Goal: Information Seeking & Learning: Learn about a topic

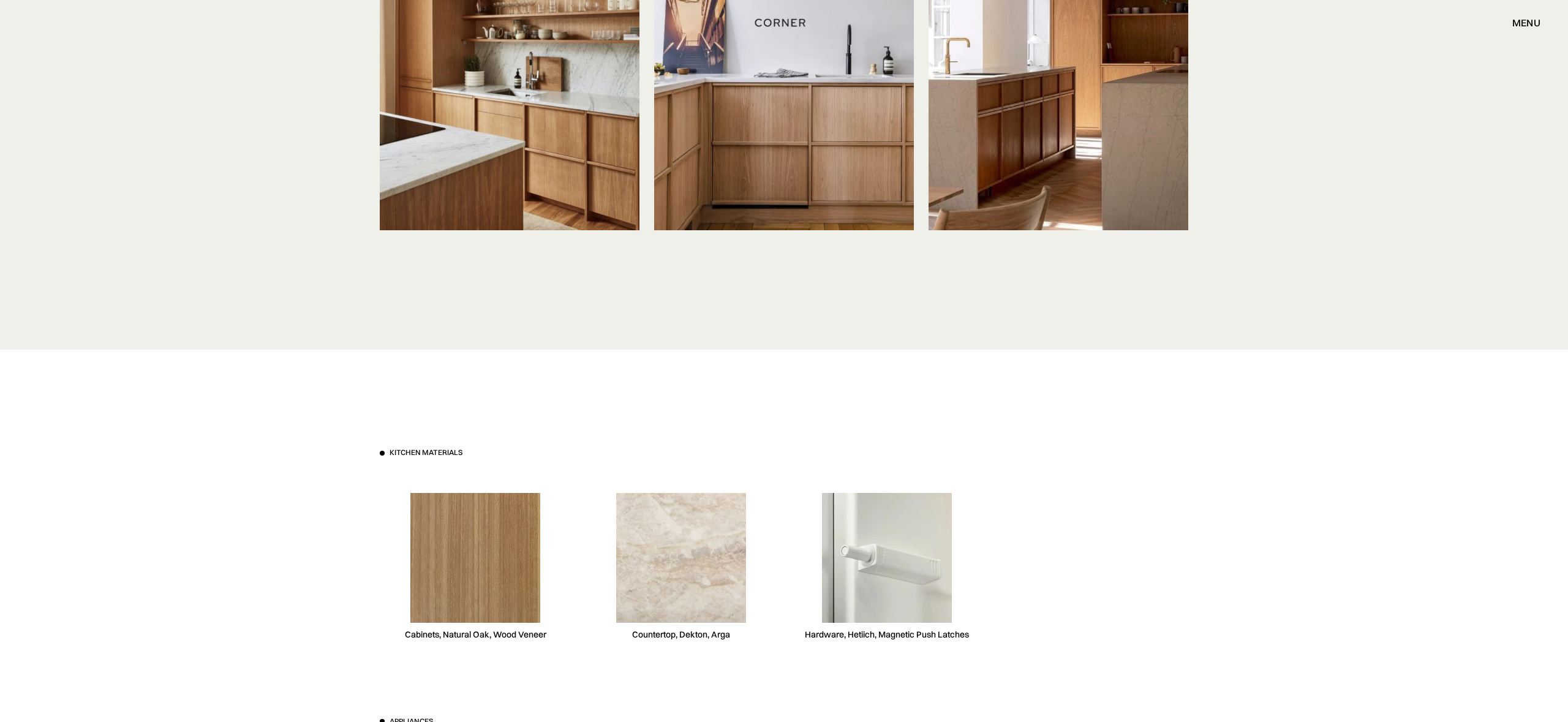
drag, startPoint x: 0, startPoint y: 0, endPoint x: 751, endPoint y: 462, distance: 881.7
click at [751, 462] on div "Kitchen materials Cabinets, Natural Oak, Wood Veneer Countertop, Dekton, Arga H…" at bounding box center [783, 554] width 808 height 214
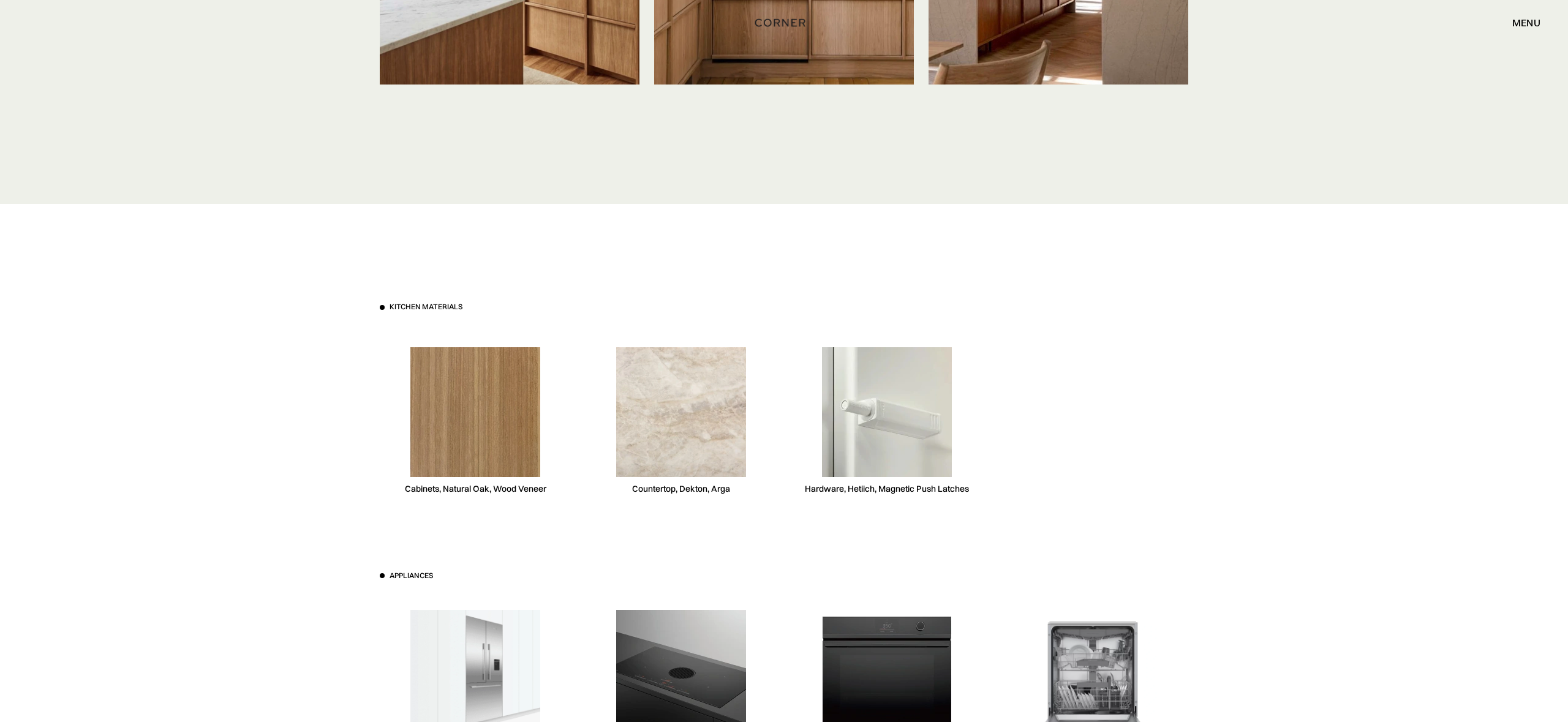
scroll to position [3417, 0]
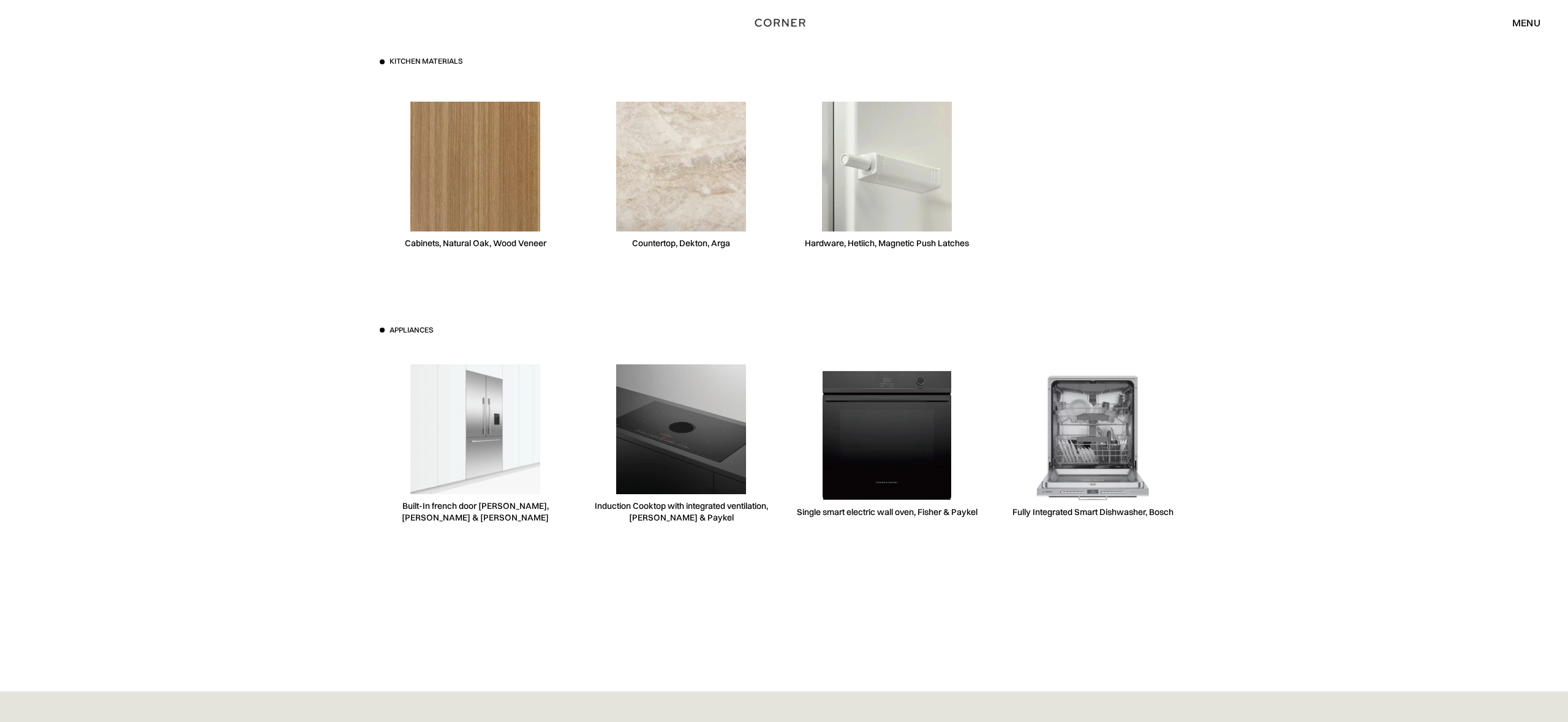
click at [1098, 266] on div at bounding box center [1092, 175] width 191 height 188
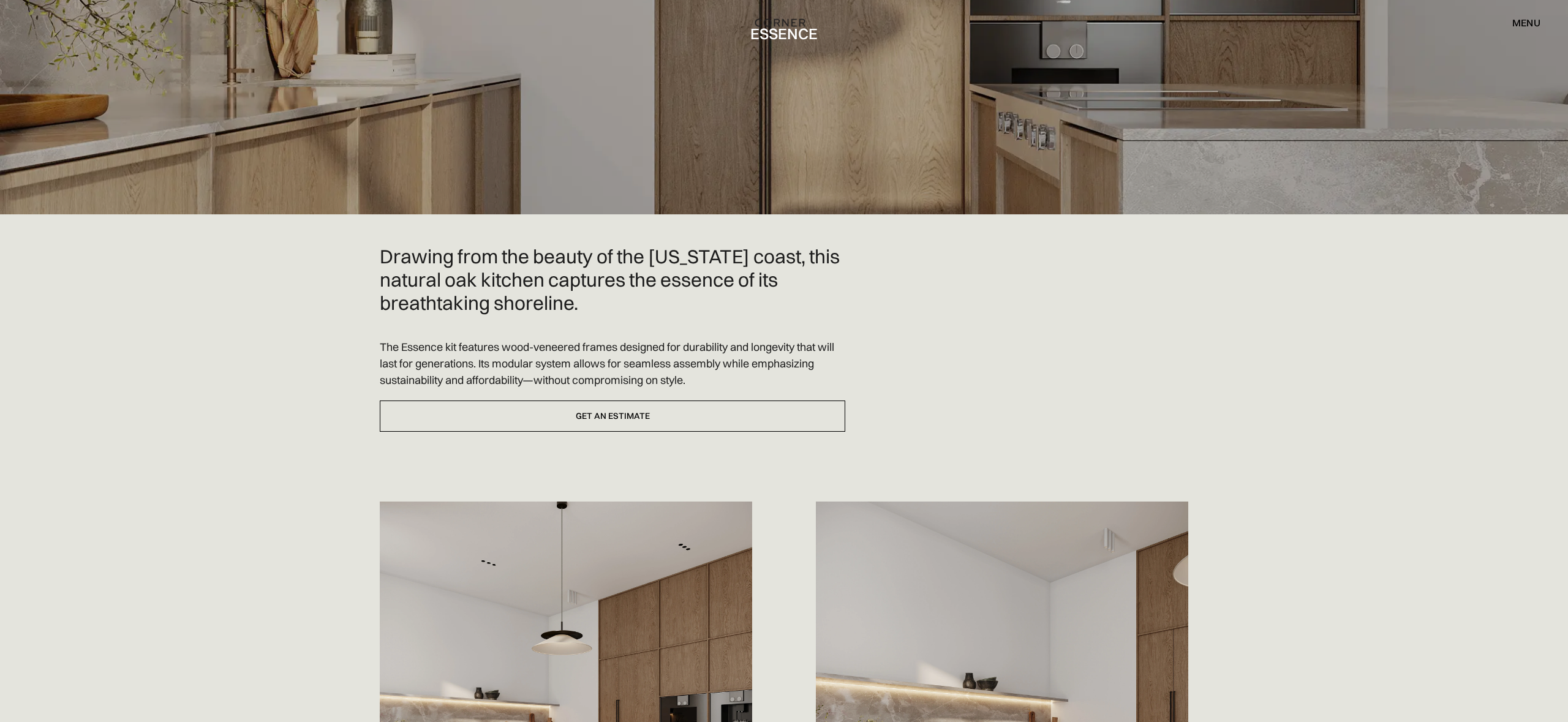
scroll to position [0, 0]
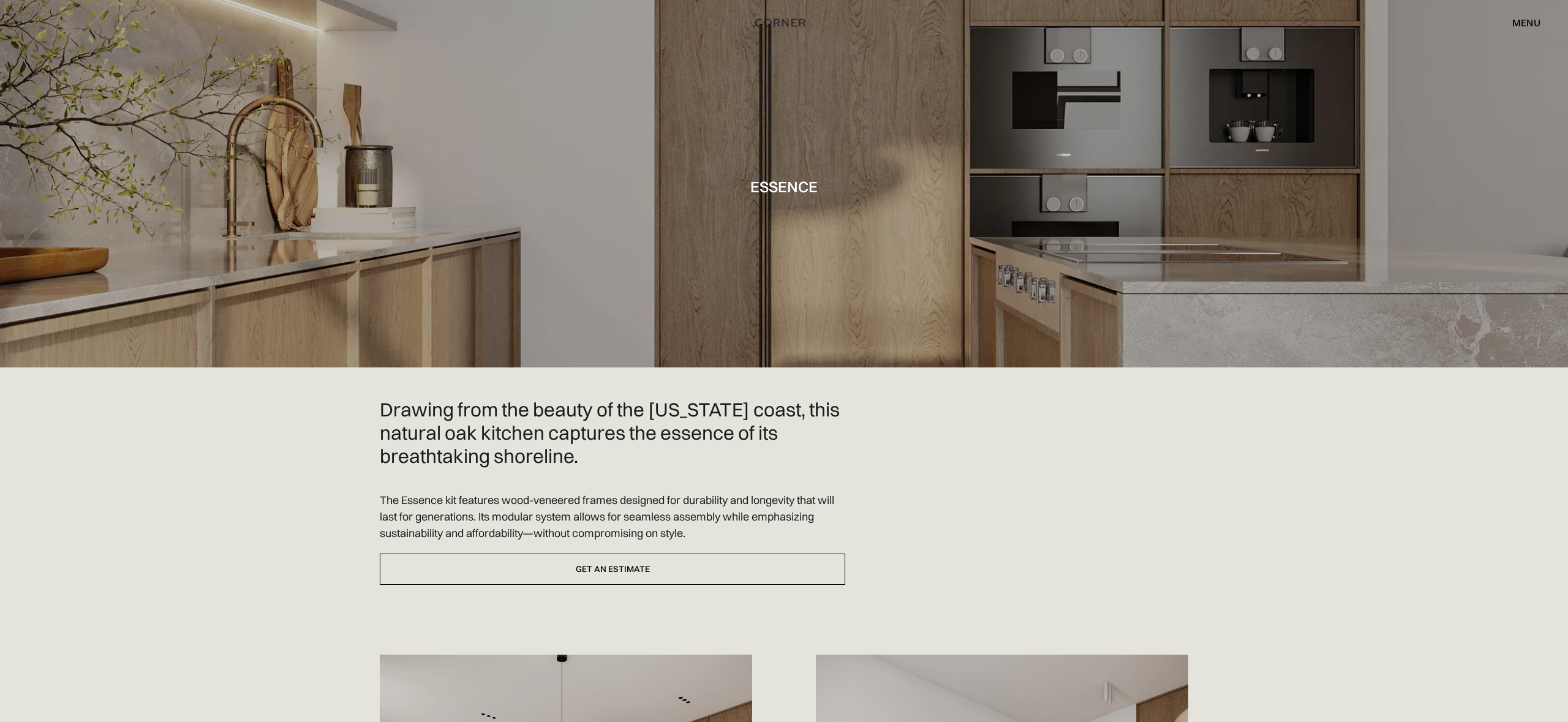
click at [1522, 22] on div "menu" at bounding box center [1526, 23] width 28 height 10
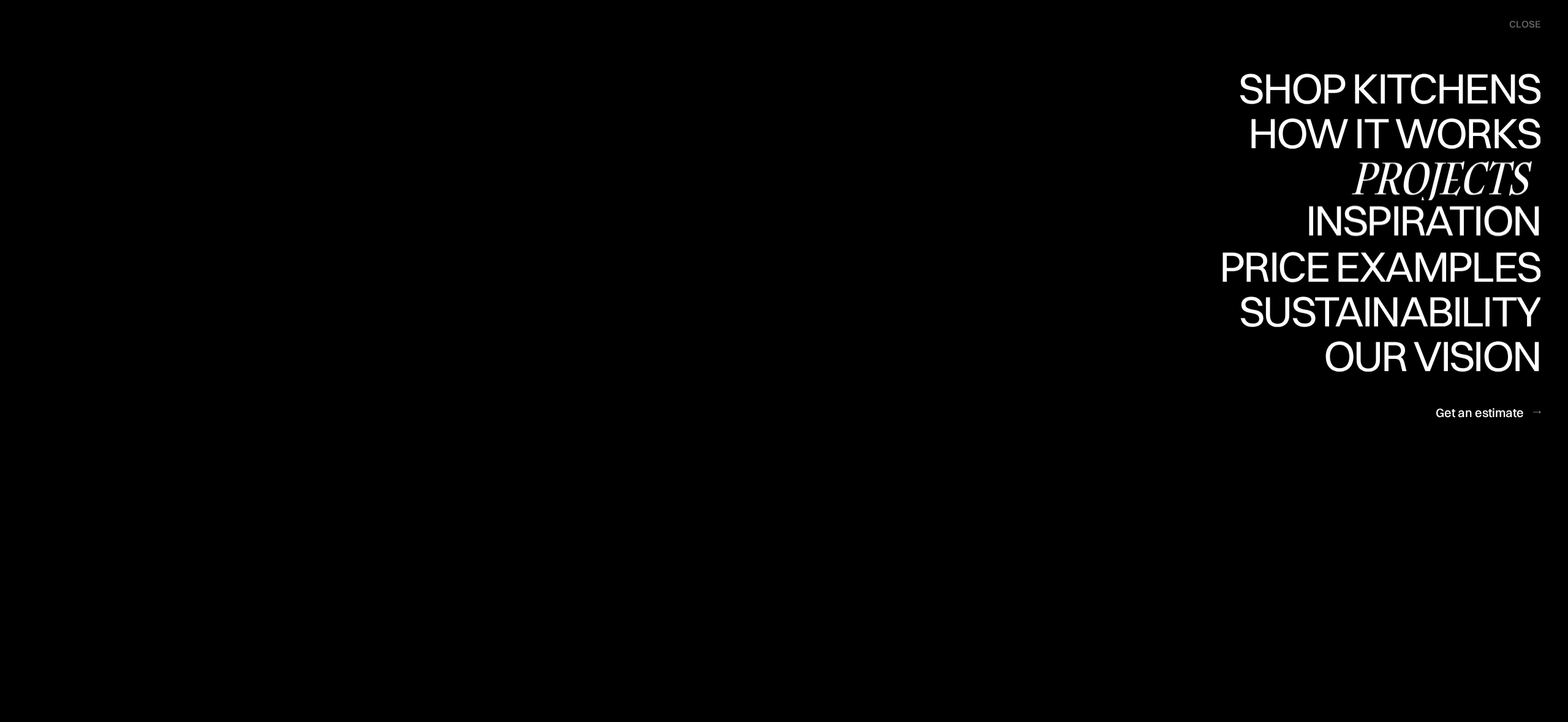
click at [1424, 190] on div "Projects" at bounding box center [1441, 177] width 199 height 43
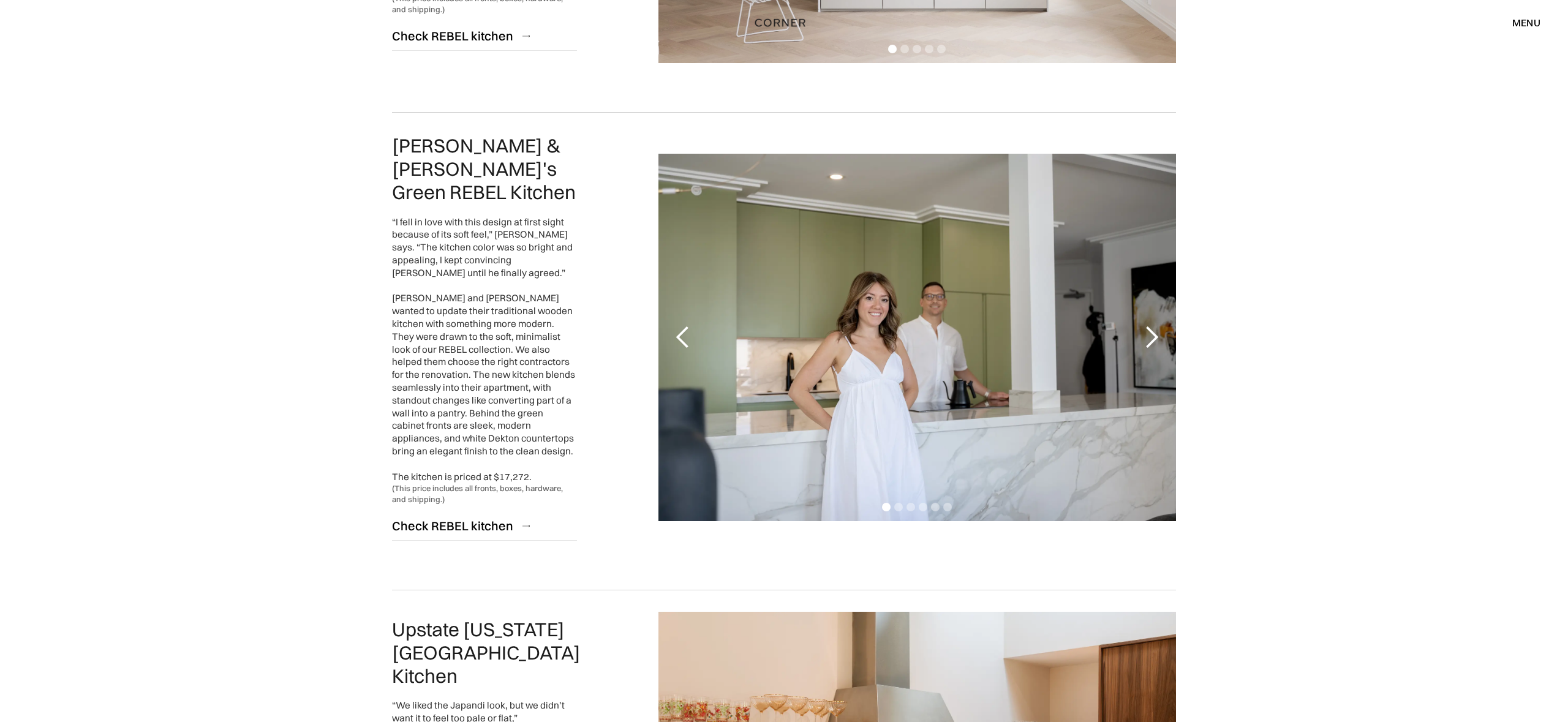
scroll to position [2291, 0]
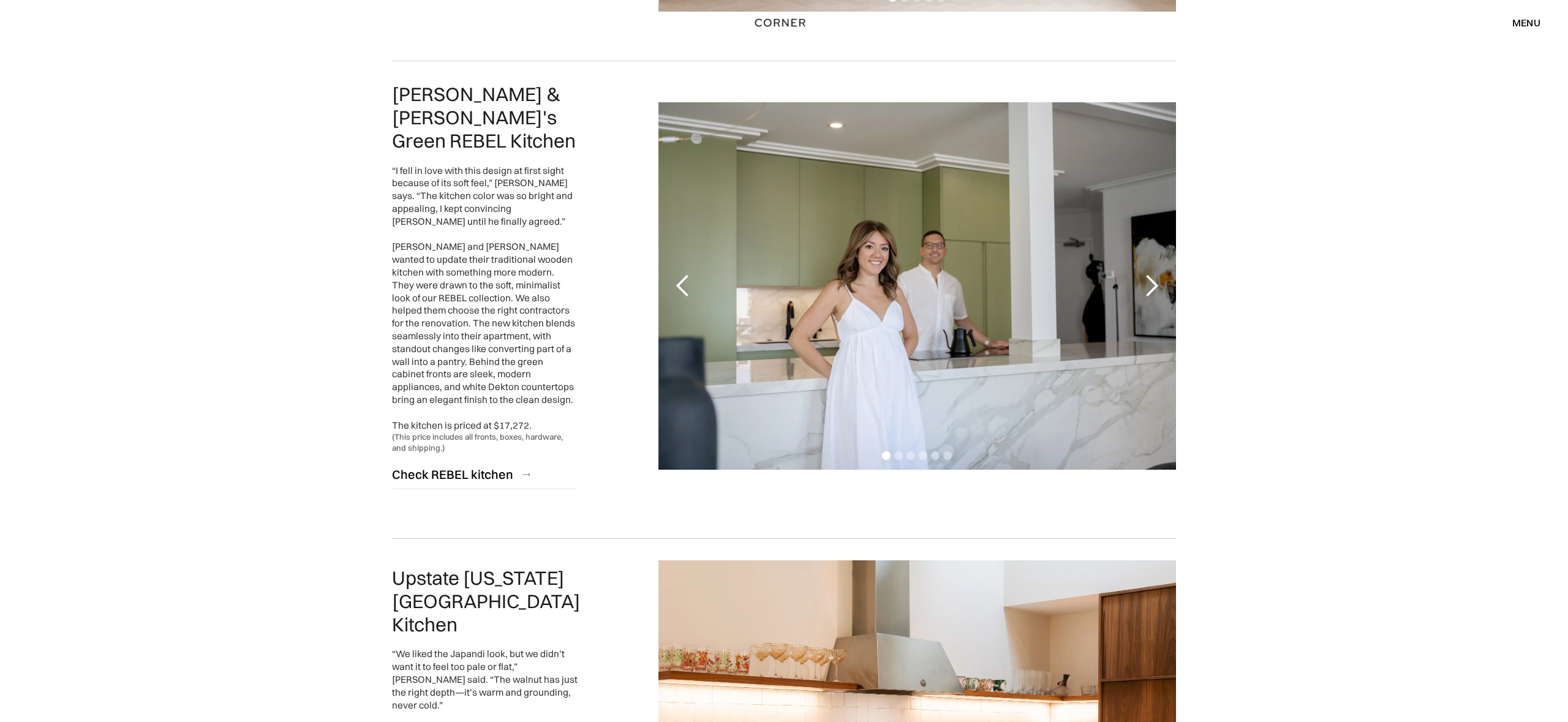
click at [1526, 18] on div "menu" at bounding box center [1526, 23] width 28 height 10
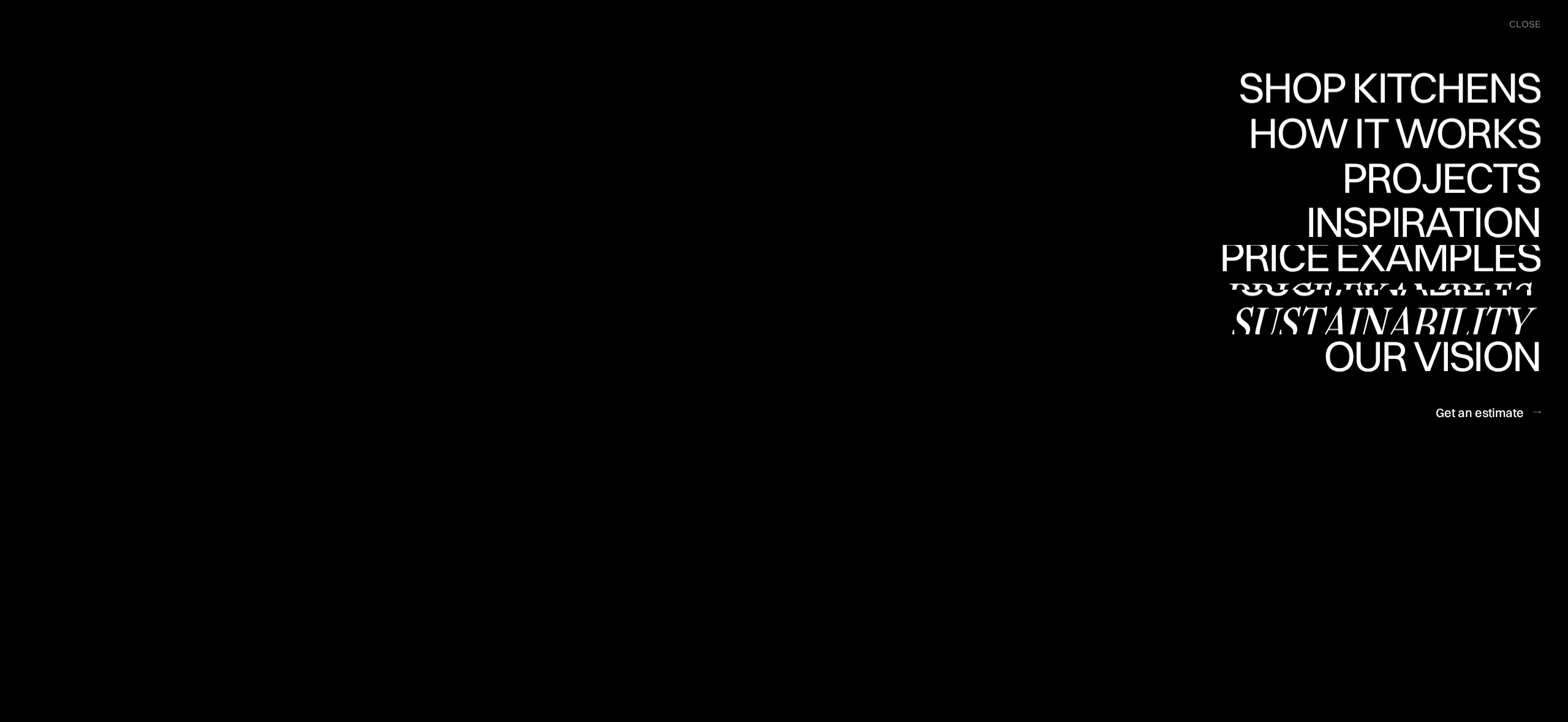
click at [1433, 86] on link "Shop Kitchens Shop Kitchens" at bounding box center [1386, 89] width 308 height 44
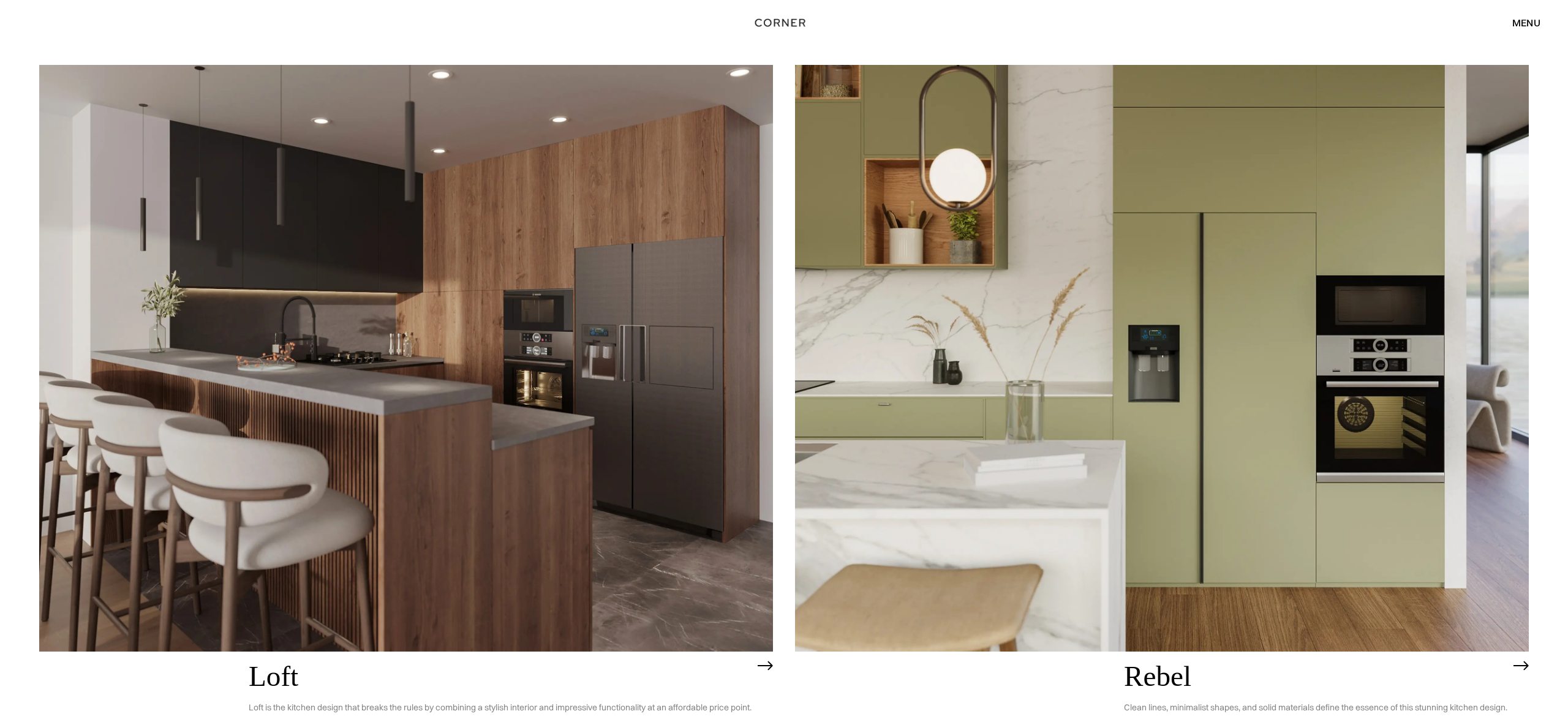
scroll to position [3182, 0]
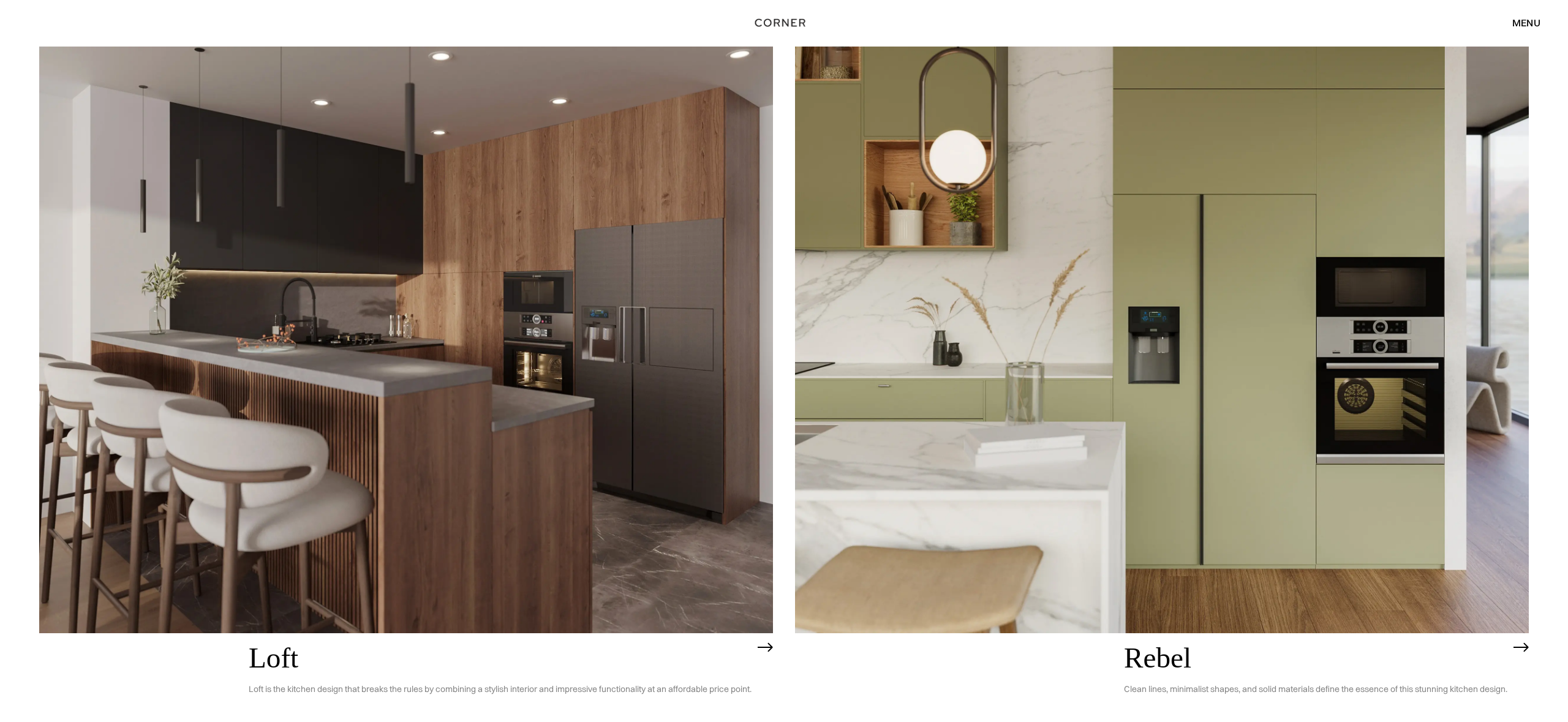
click at [398, 389] on img at bounding box center [406, 339] width 734 height 587
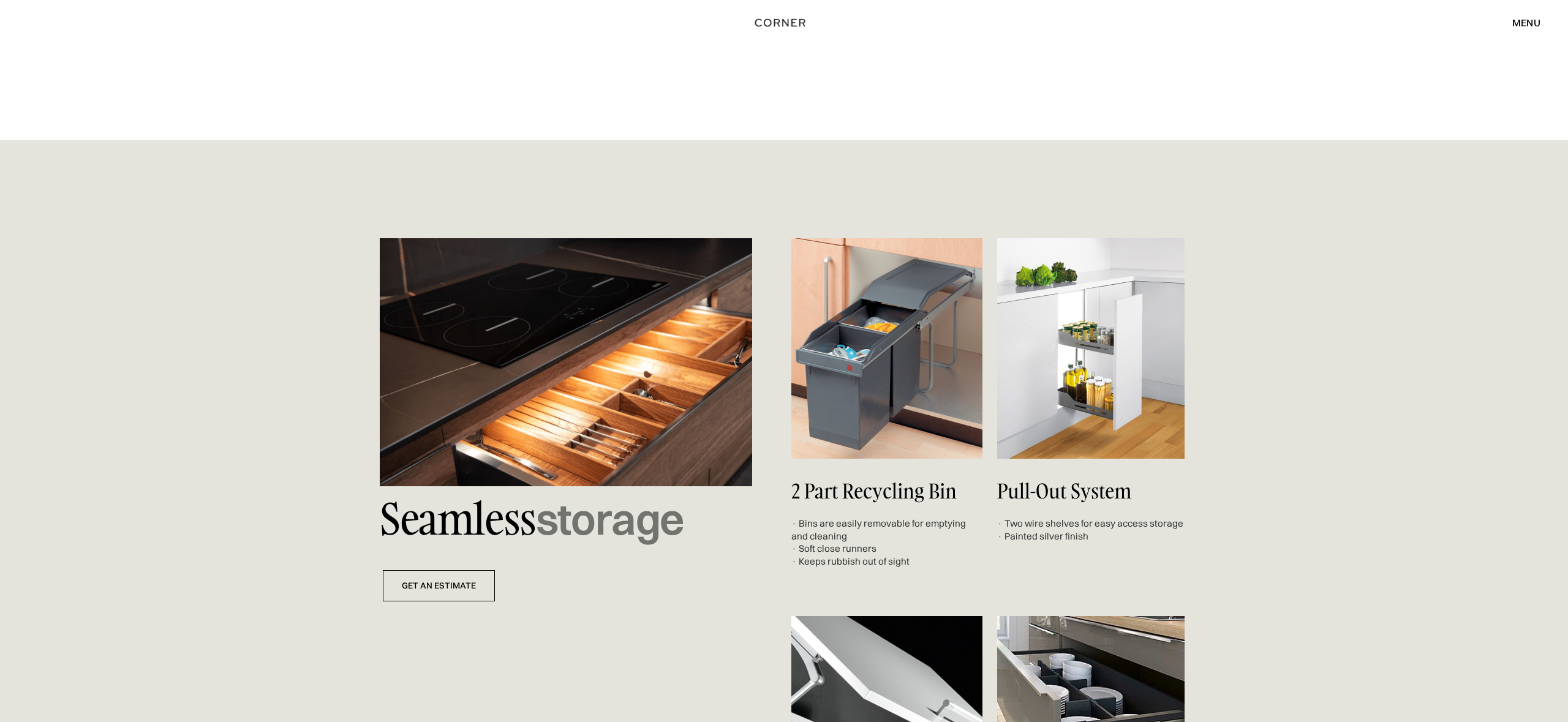
scroll to position [5231, 0]
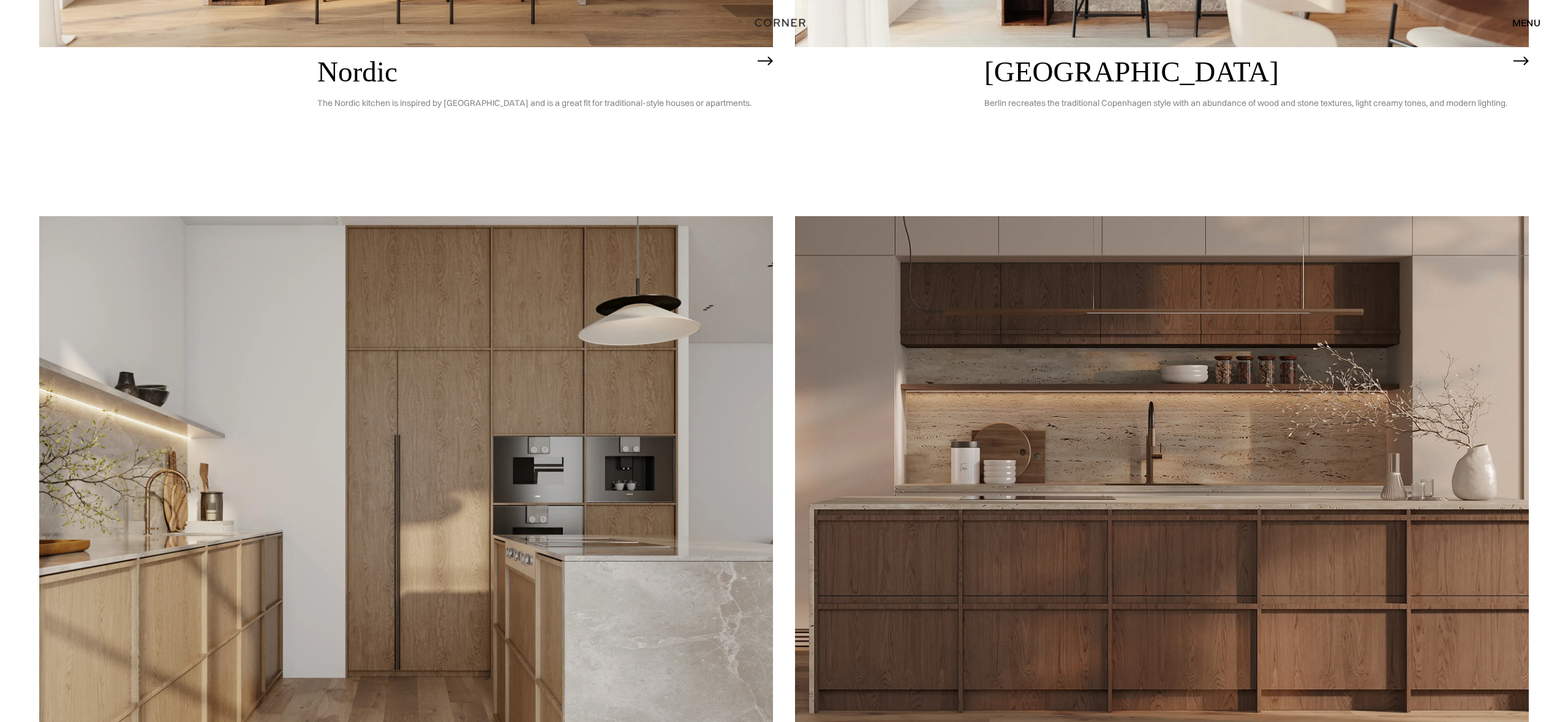
scroll to position [732, 0]
click at [554, 462] on img at bounding box center [406, 508] width 734 height 587
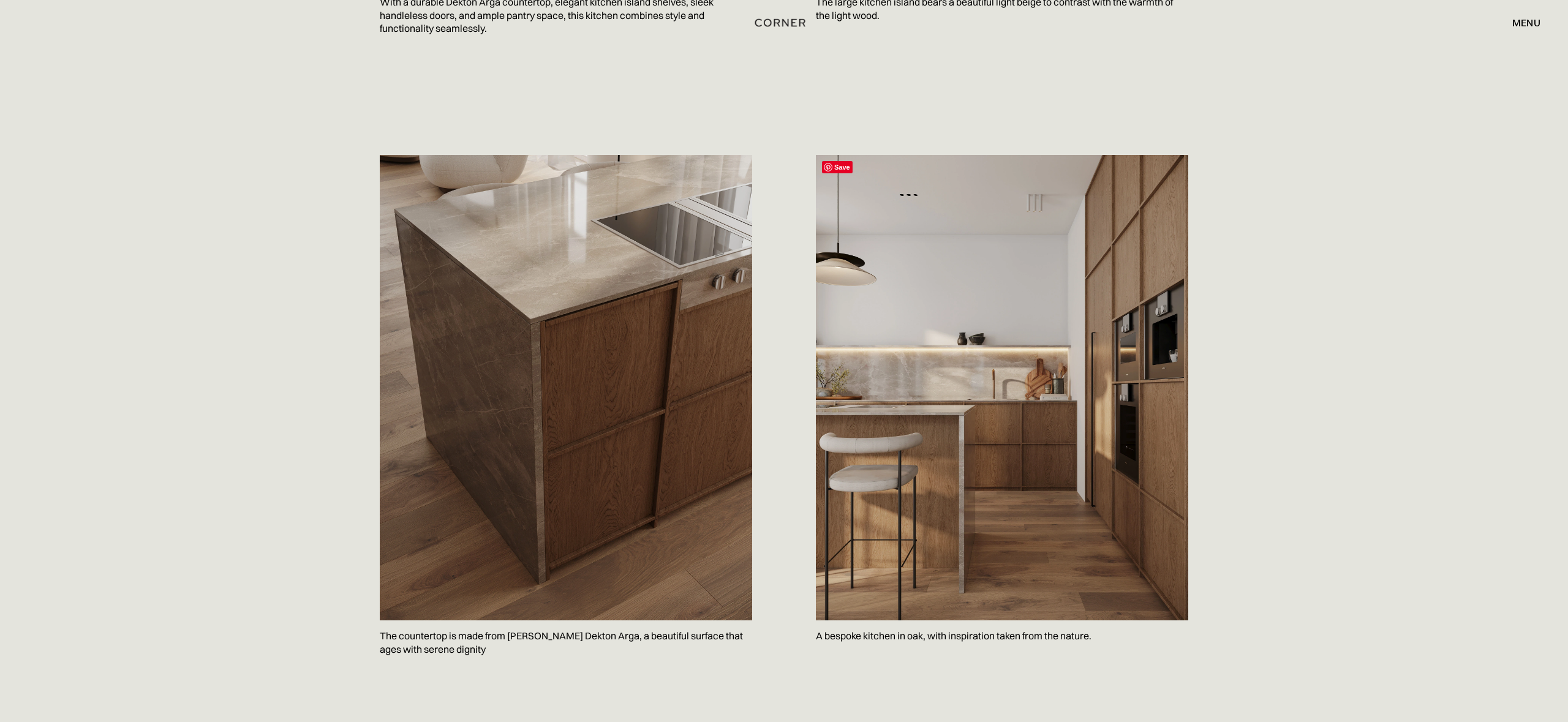
scroll to position [1189, 0]
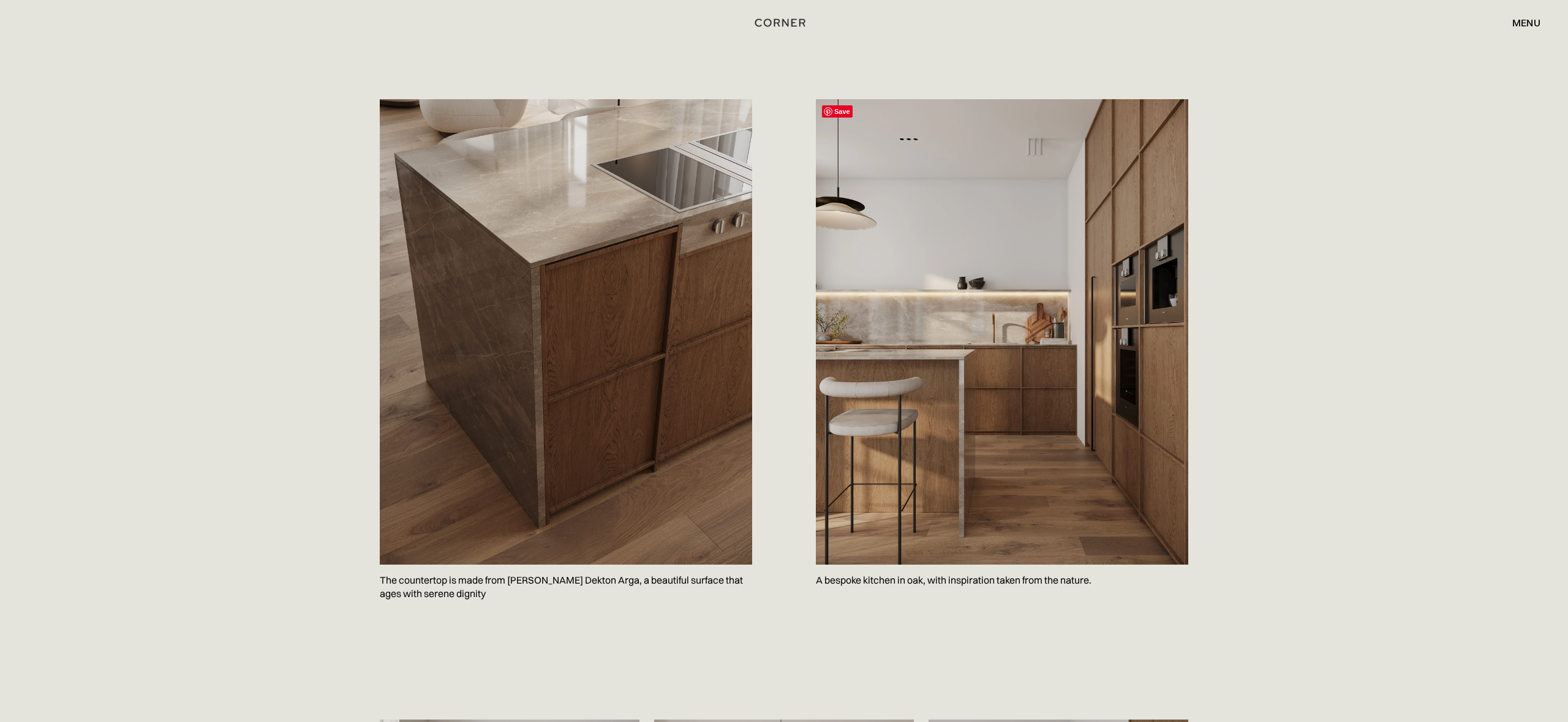
click at [1023, 456] on img at bounding box center [1002, 331] width 373 height 465
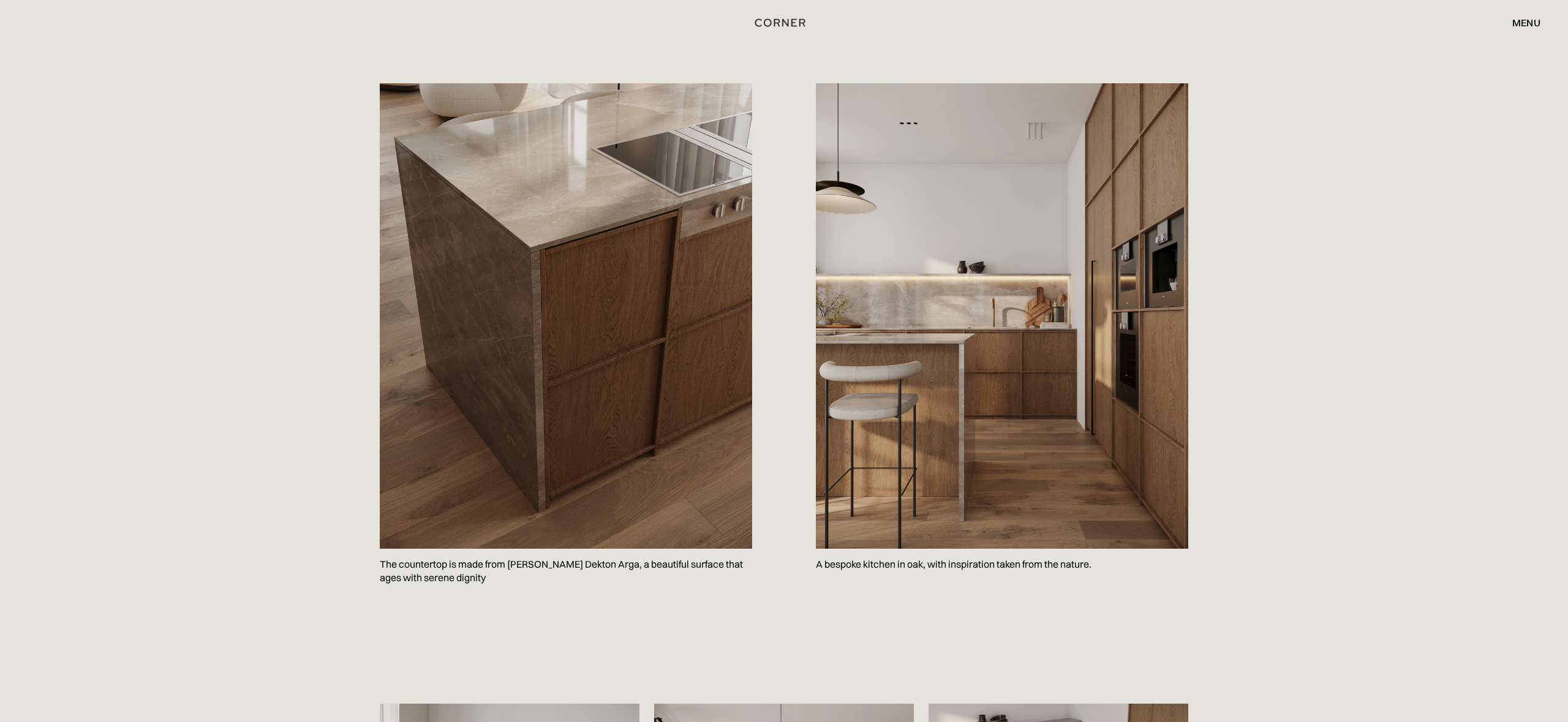
scroll to position [1208, 0]
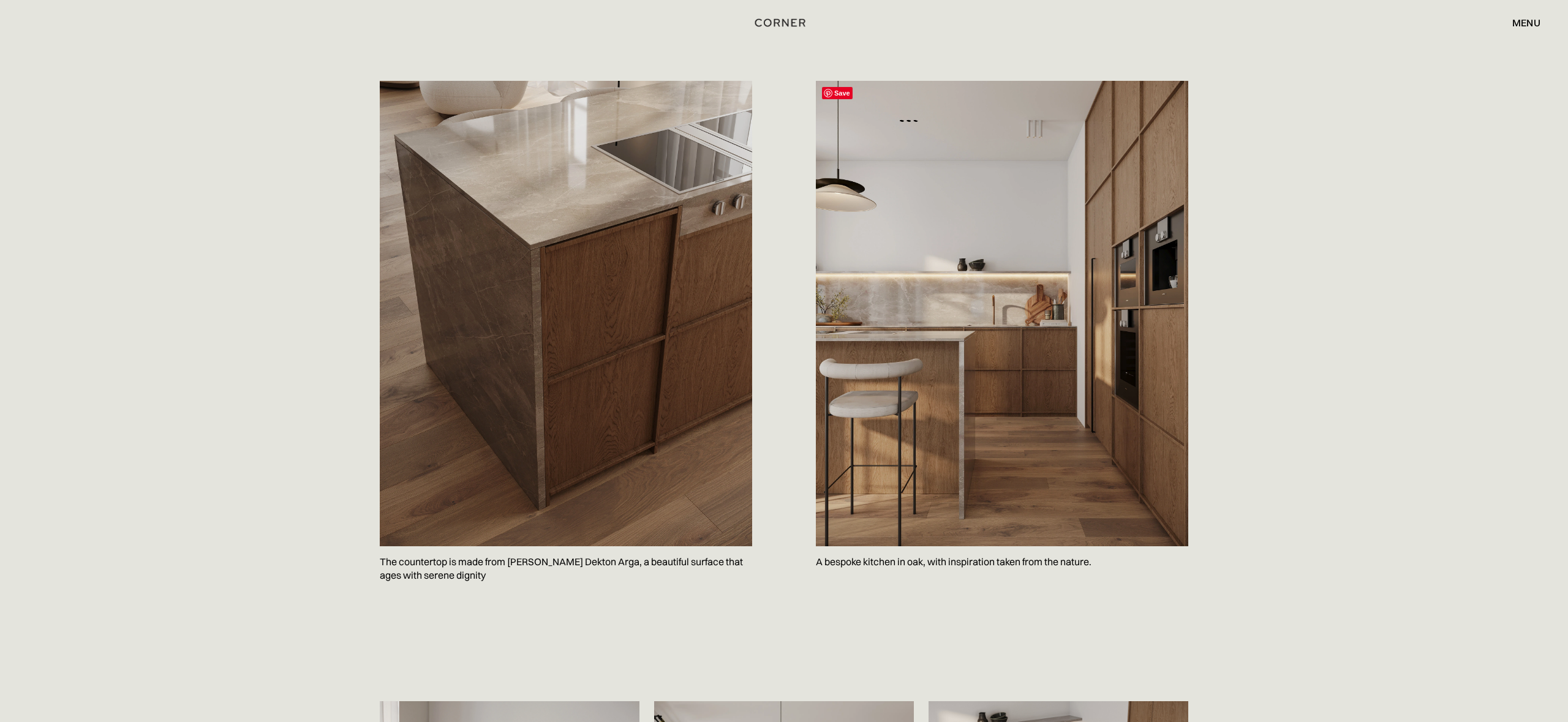
click at [977, 301] on img at bounding box center [1002, 313] width 373 height 465
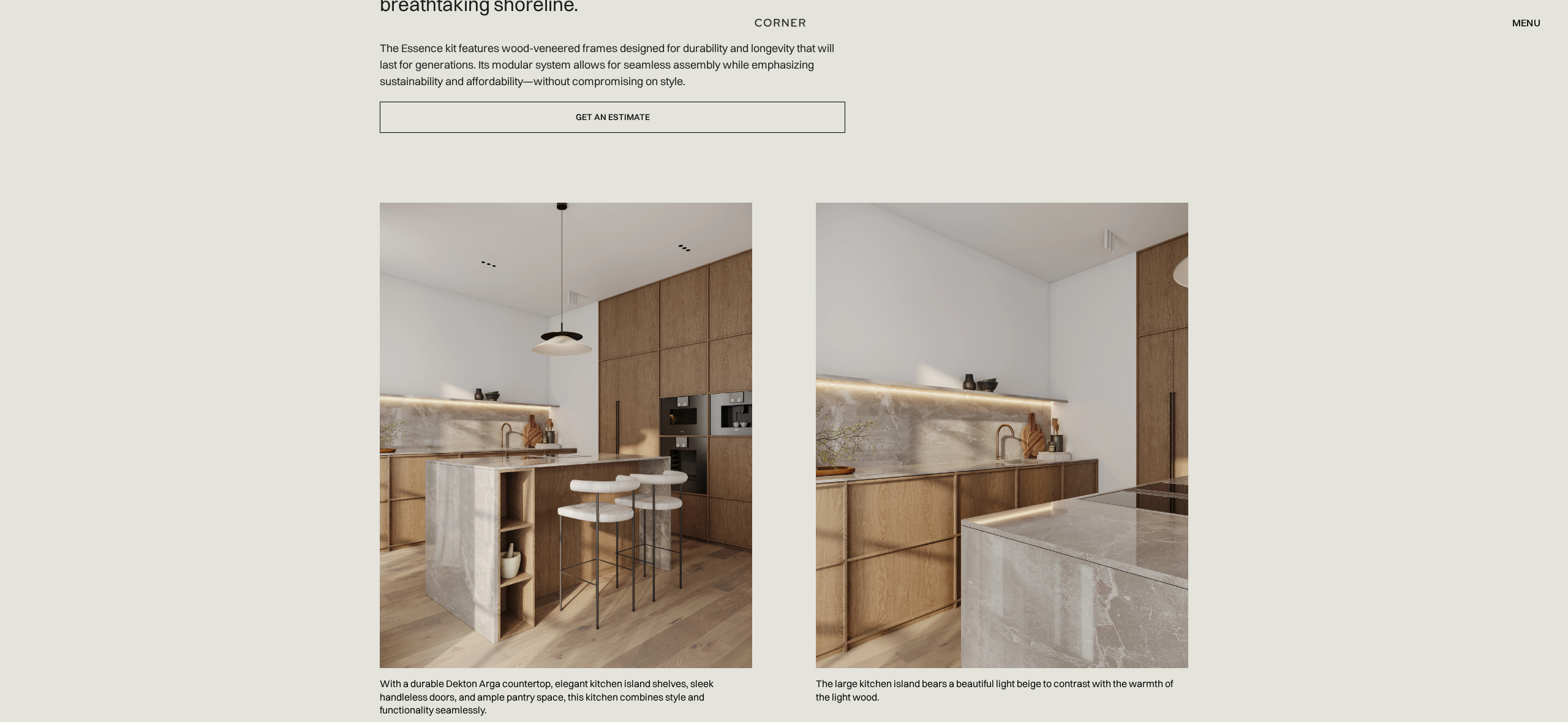
scroll to position [0, 0]
